Goal: Find specific page/section

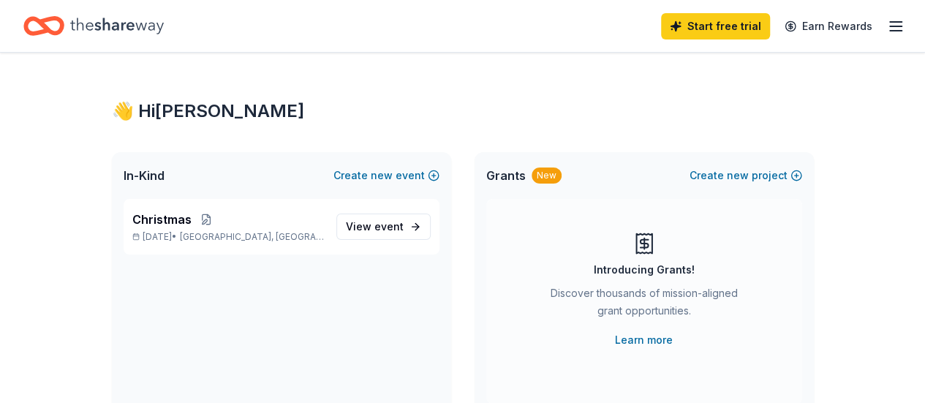
click at [887, 31] on icon "button" at bounding box center [896, 27] width 18 height 18
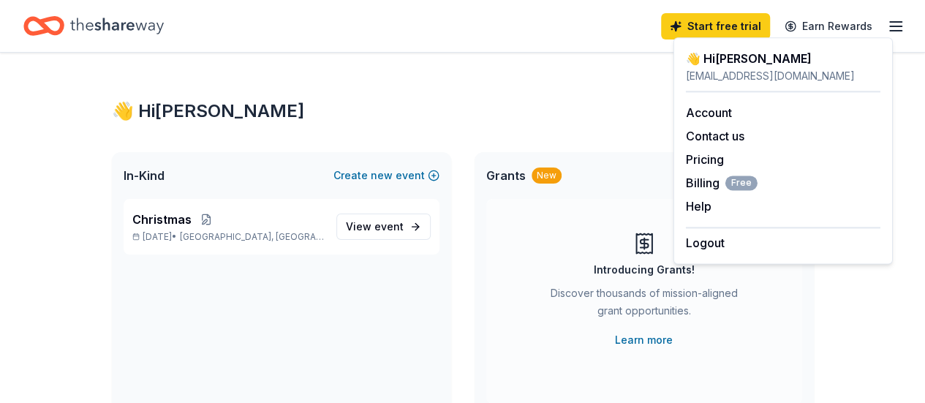
click at [133, 18] on icon "Home" at bounding box center [117, 26] width 94 height 30
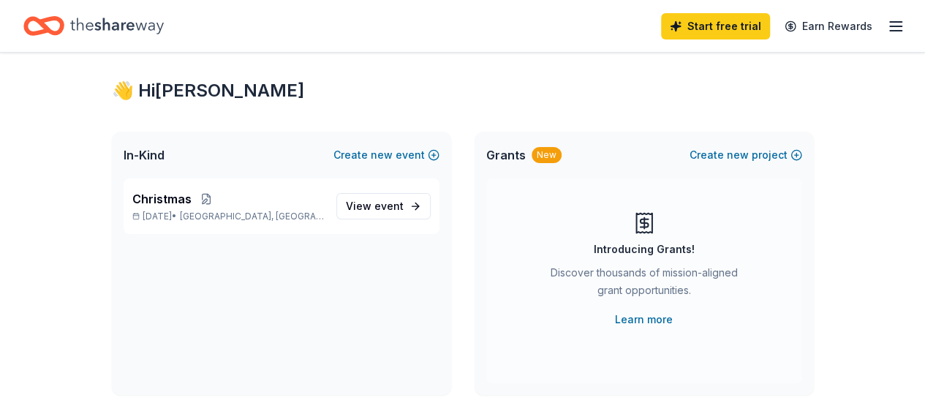
scroll to position [19, 0]
click at [363, 204] on span "View event" at bounding box center [375, 208] width 58 height 18
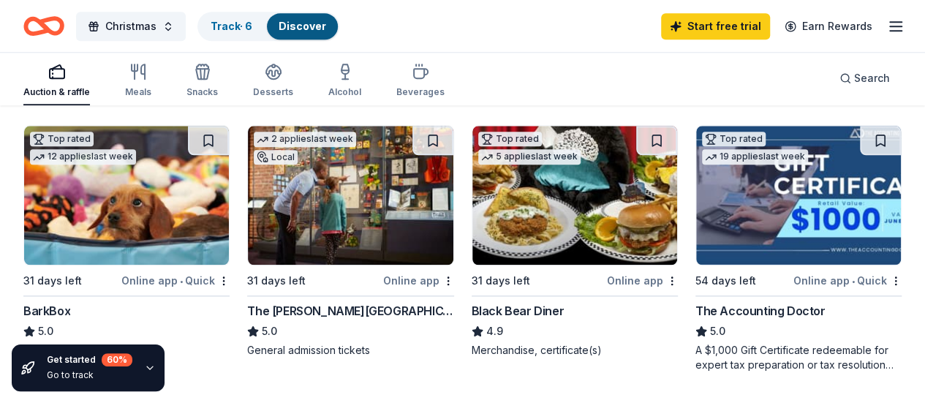
scroll to position [708, 0]
